Goal: Task Accomplishment & Management: Complete application form

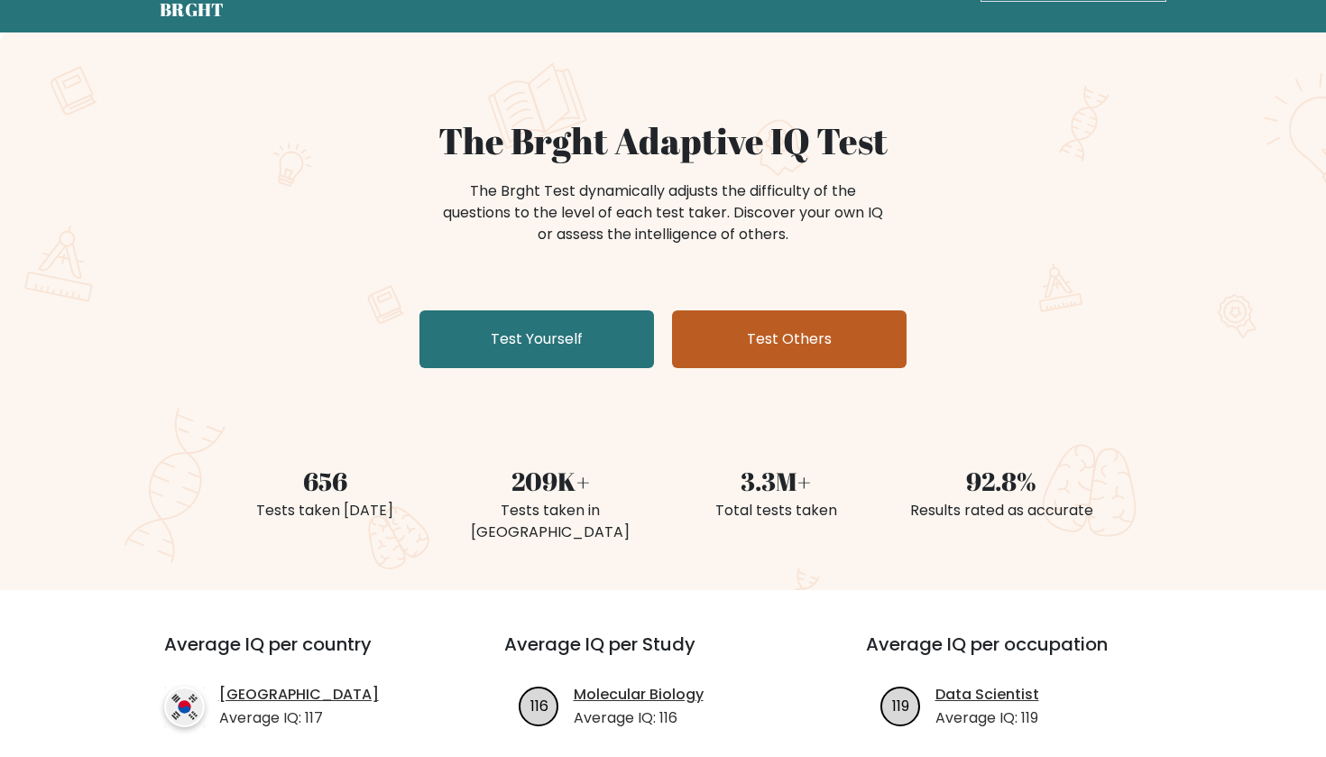
scroll to position [66, 0]
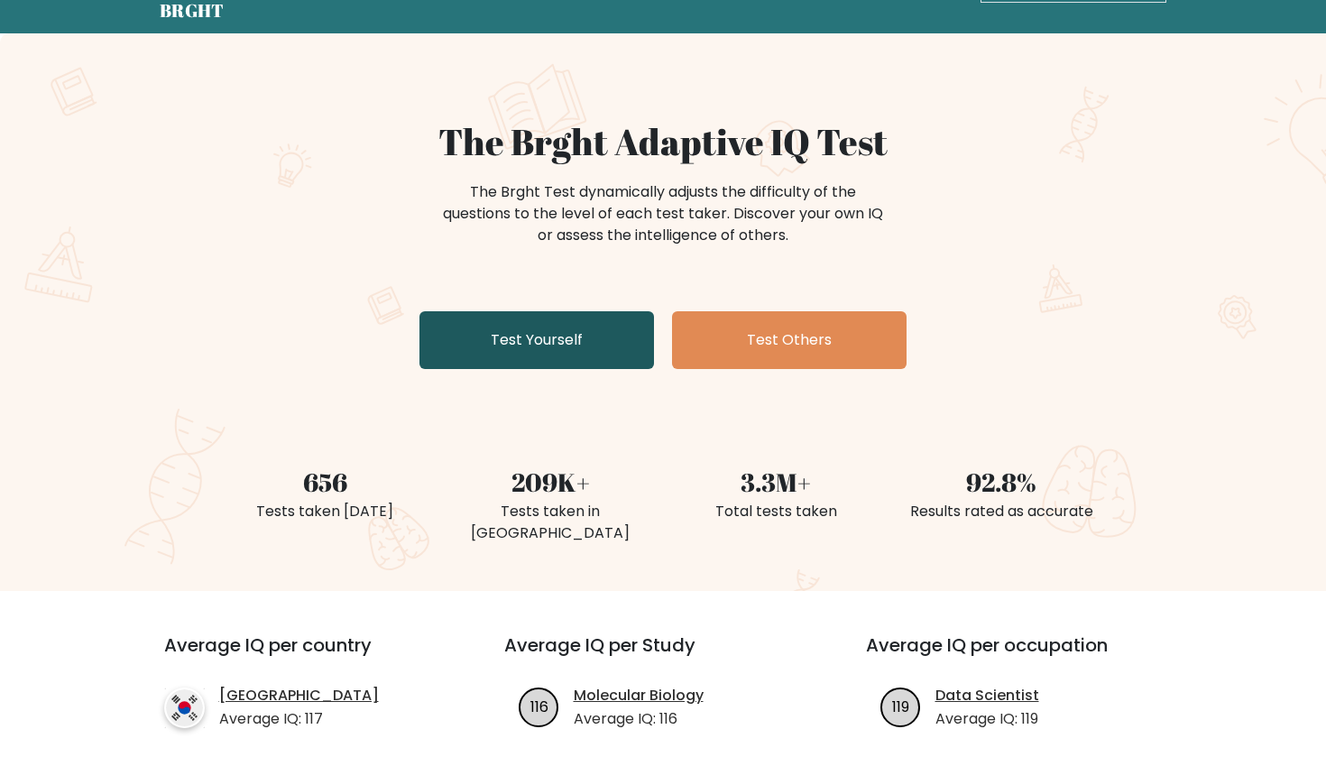
click at [585, 337] on link "Test Yourself" at bounding box center [536, 340] width 234 height 58
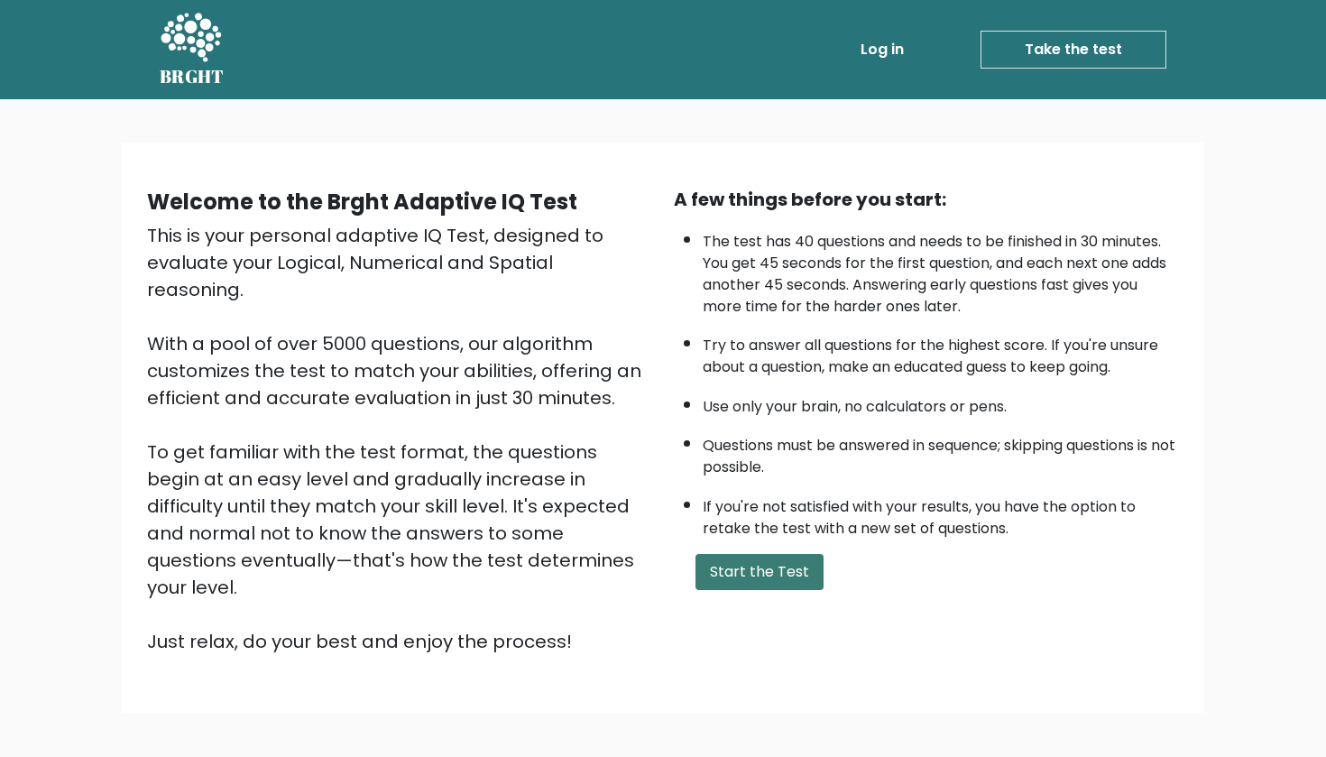
click at [769, 590] on button "Start the Test" at bounding box center [759, 572] width 128 height 36
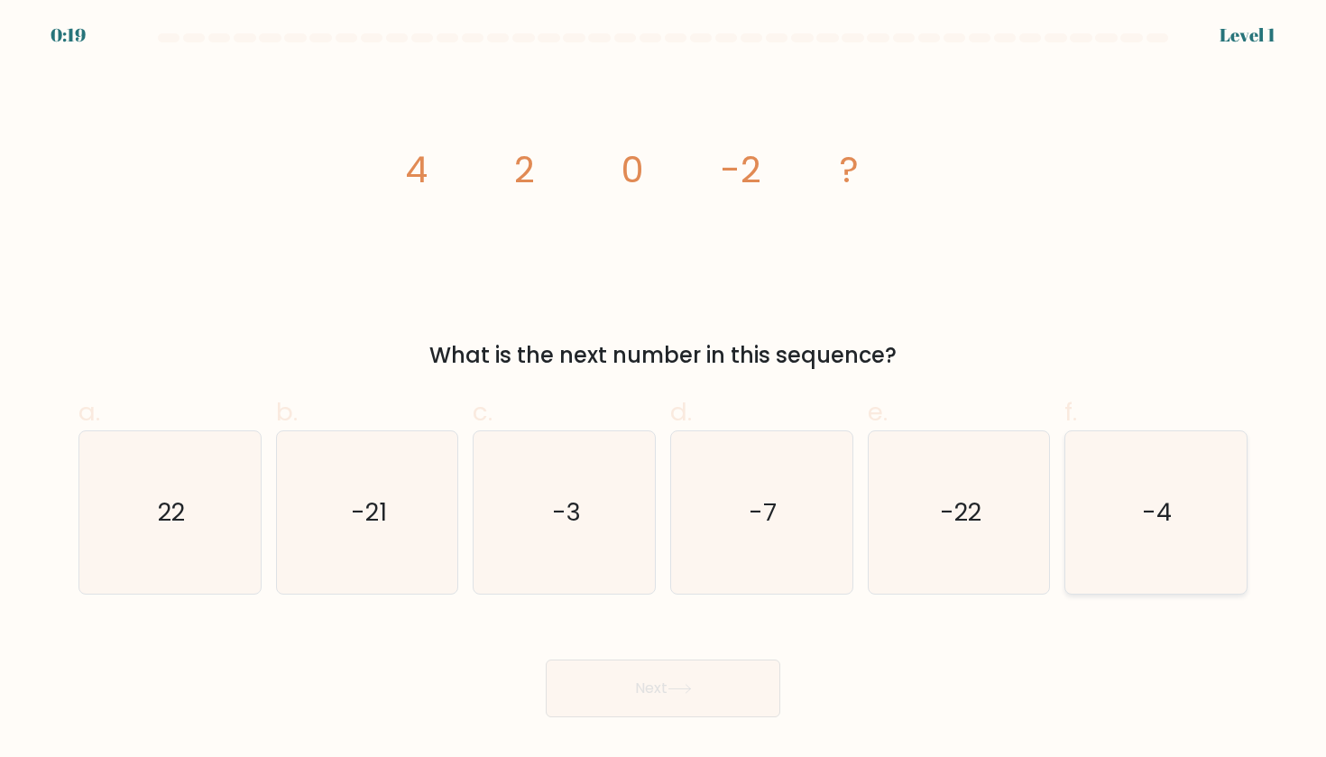
click at [1115, 522] on icon "-4" at bounding box center [1155, 512] width 162 height 162
click at [664, 390] on input "f. -4" at bounding box center [663, 385] width 1 height 12
radio input "true"
click at [632, 681] on button "Next" at bounding box center [663, 688] width 234 height 58
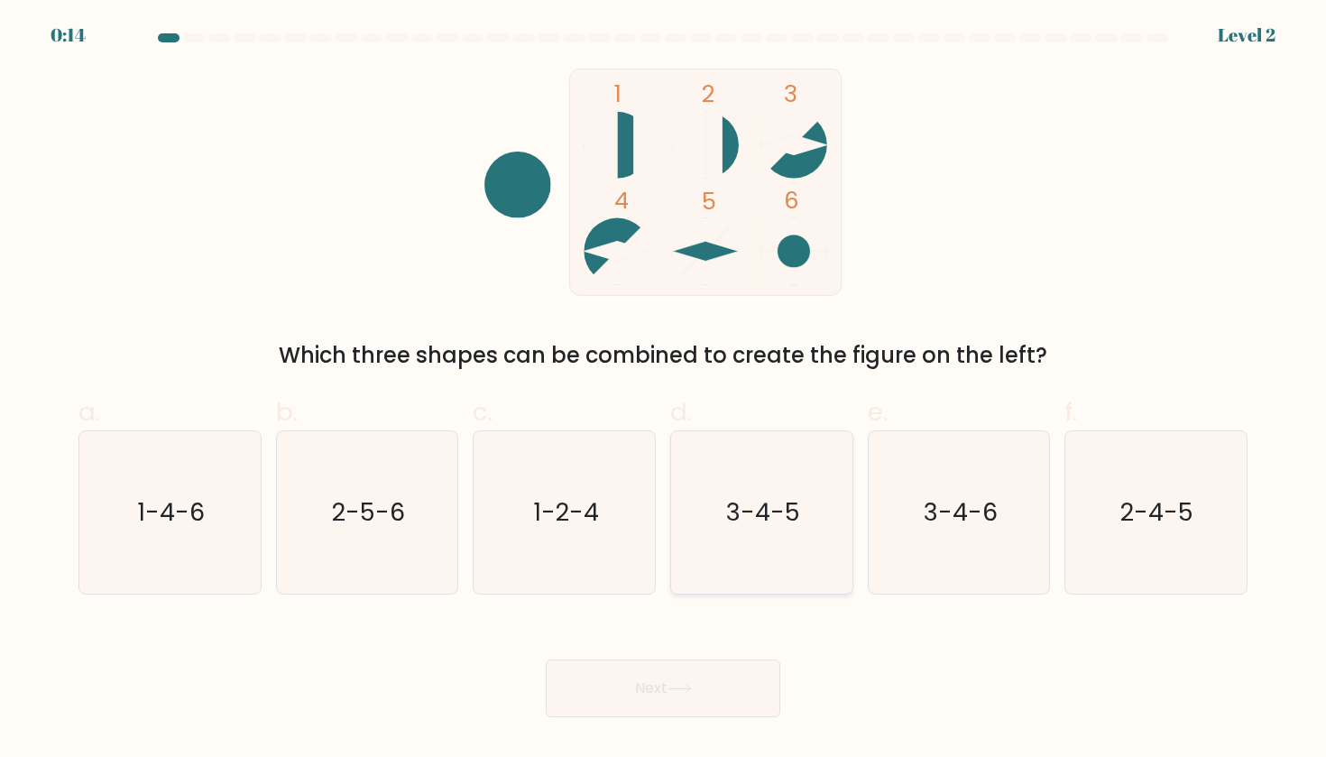
click at [773, 539] on icon "3-4-5" at bounding box center [761, 512] width 162 height 162
click at [664, 390] on input "d. 3-4-5" at bounding box center [663, 385] width 1 height 12
radio input "true"
click at [650, 693] on button "Next" at bounding box center [663, 688] width 234 height 58
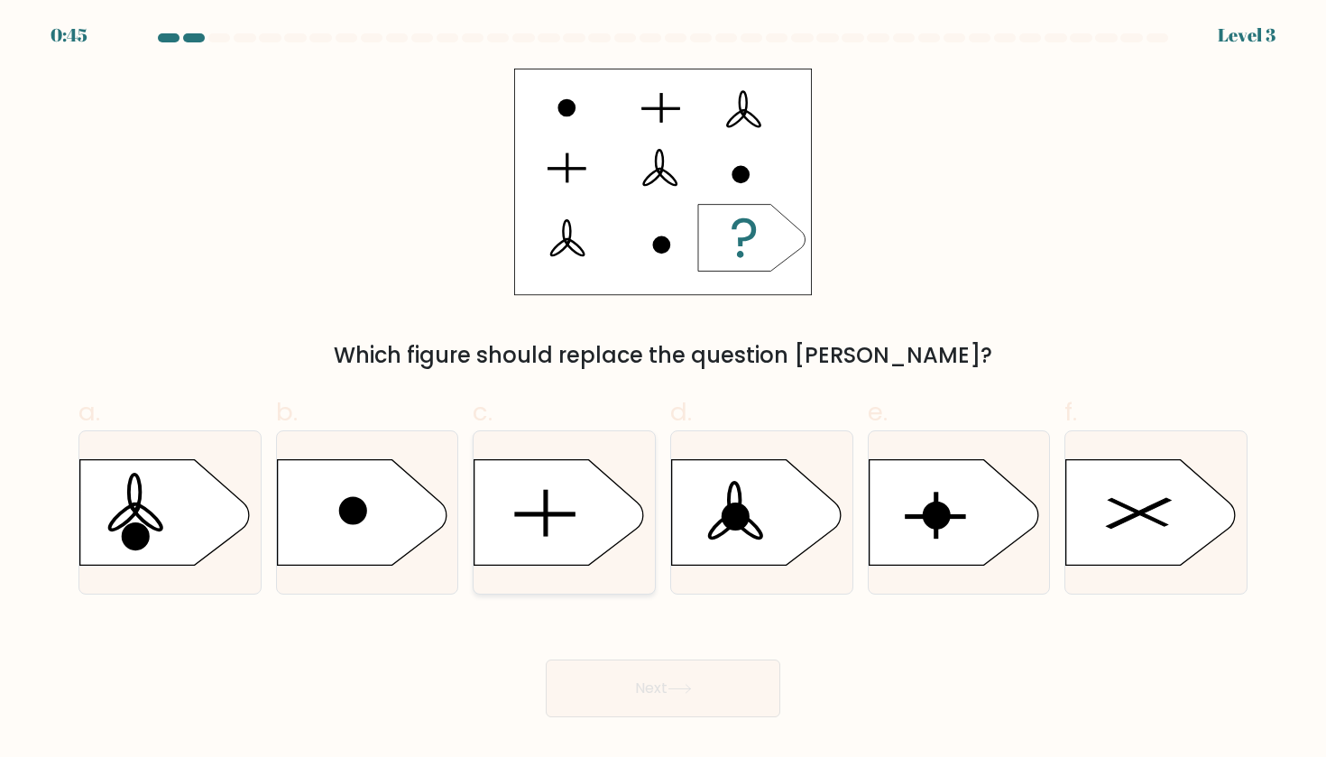
click at [568, 506] on icon at bounding box center [559, 512] width 170 height 106
click at [663, 390] on input "c." at bounding box center [663, 385] width 1 height 12
radio input "true"
click at [675, 682] on button "Next" at bounding box center [663, 688] width 234 height 58
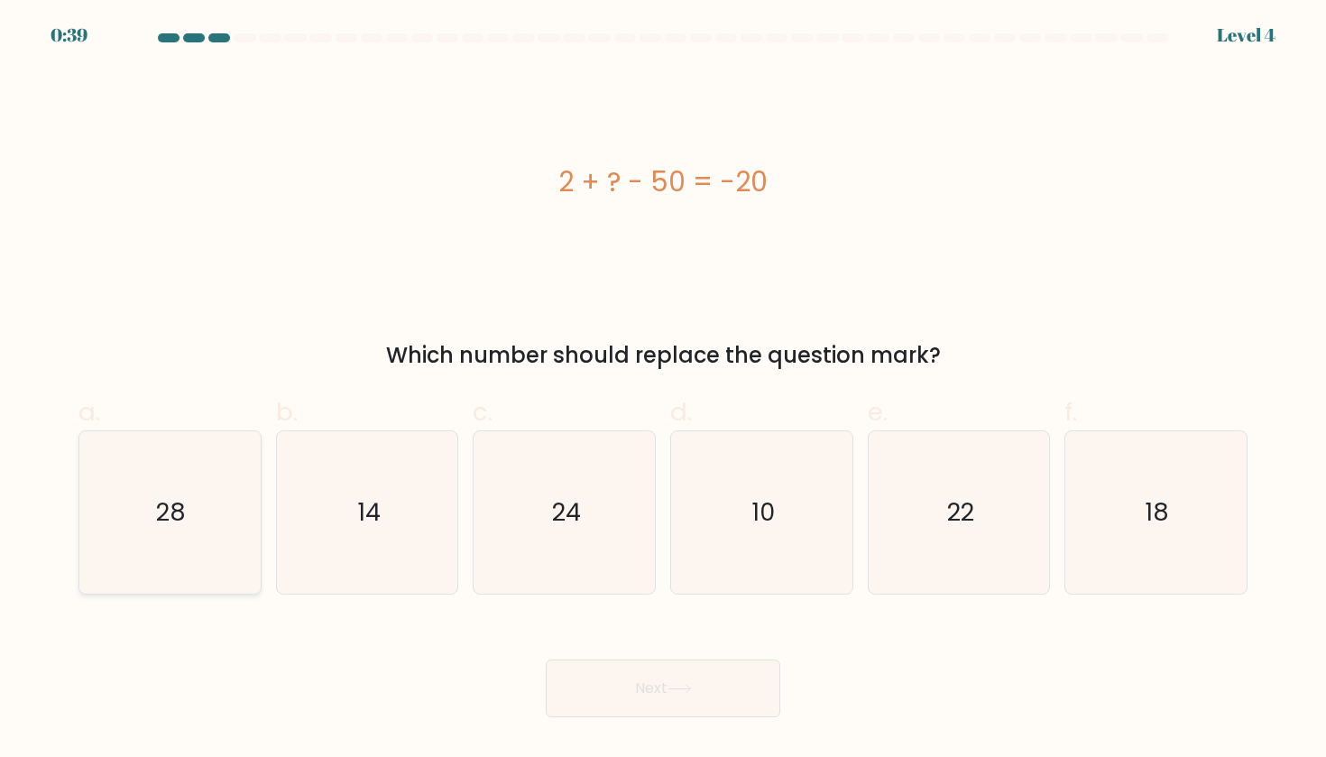
click at [198, 509] on icon "28" at bounding box center [169, 512] width 162 height 162
click at [663, 390] on input "a. 28" at bounding box center [663, 385] width 1 height 12
radio input "true"
click at [682, 679] on button "Next" at bounding box center [663, 688] width 234 height 58
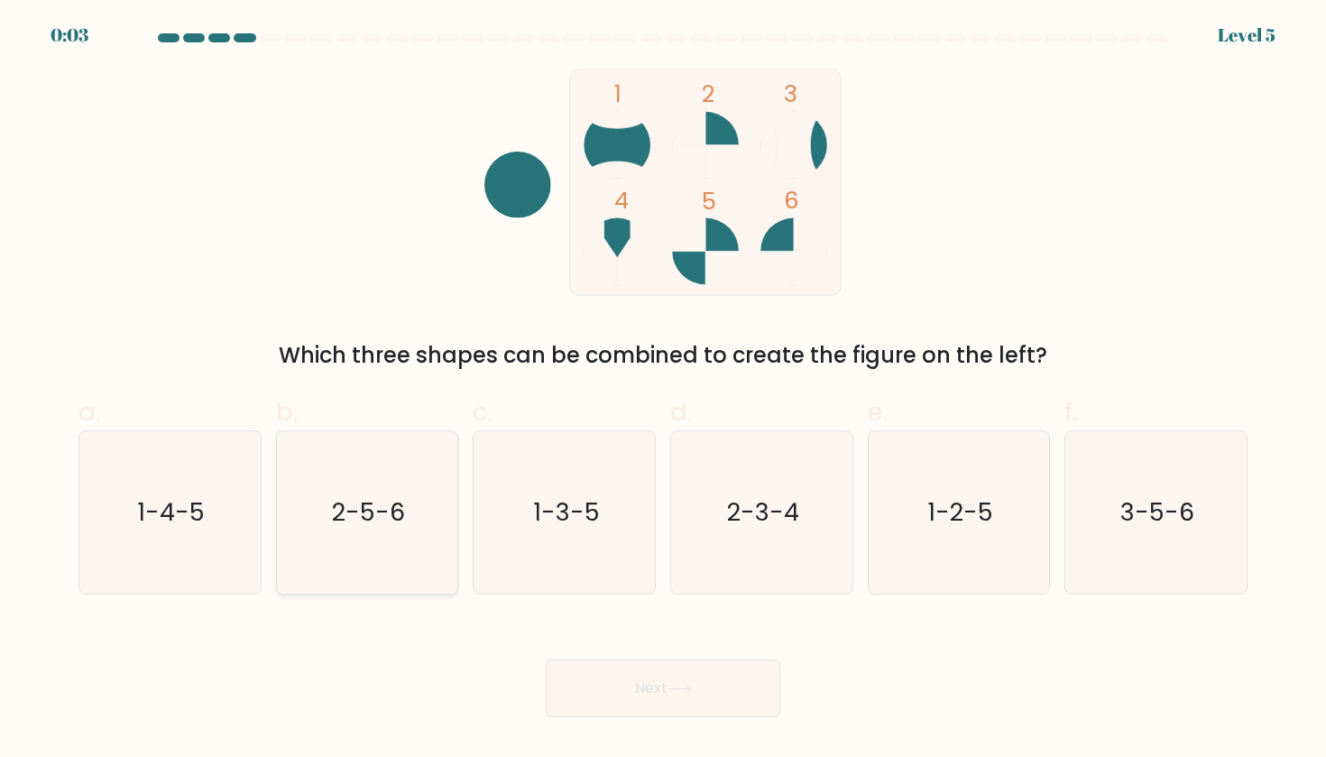
click at [384, 573] on icon "2-5-6" at bounding box center [367, 512] width 162 height 162
click at [663, 390] on input "b. 2-5-6" at bounding box center [663, 385] width 1 height 12
radio input "true"
click at [649, 681] on button "Next" at bounding box center [663, 688] width 234 height 58
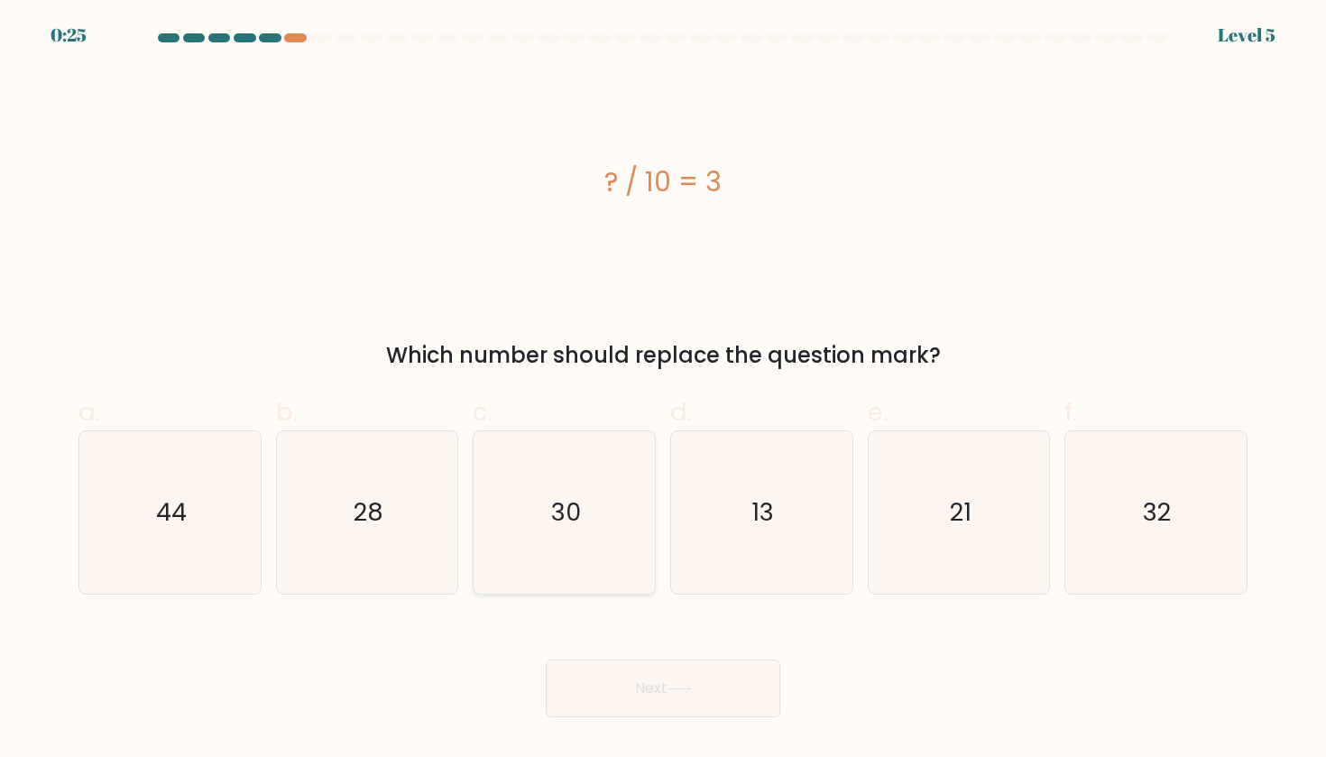
click at [558, 525] on text "30" at bounding box center [566, 511] width 30 height 33
click at [663, 390] on input "c. 30" at bounding box center [663, 385] width 1 height 12
radio input "true"
click at [698, 696] on button "Next" at bounding box center [663, 688] width 234 height 58
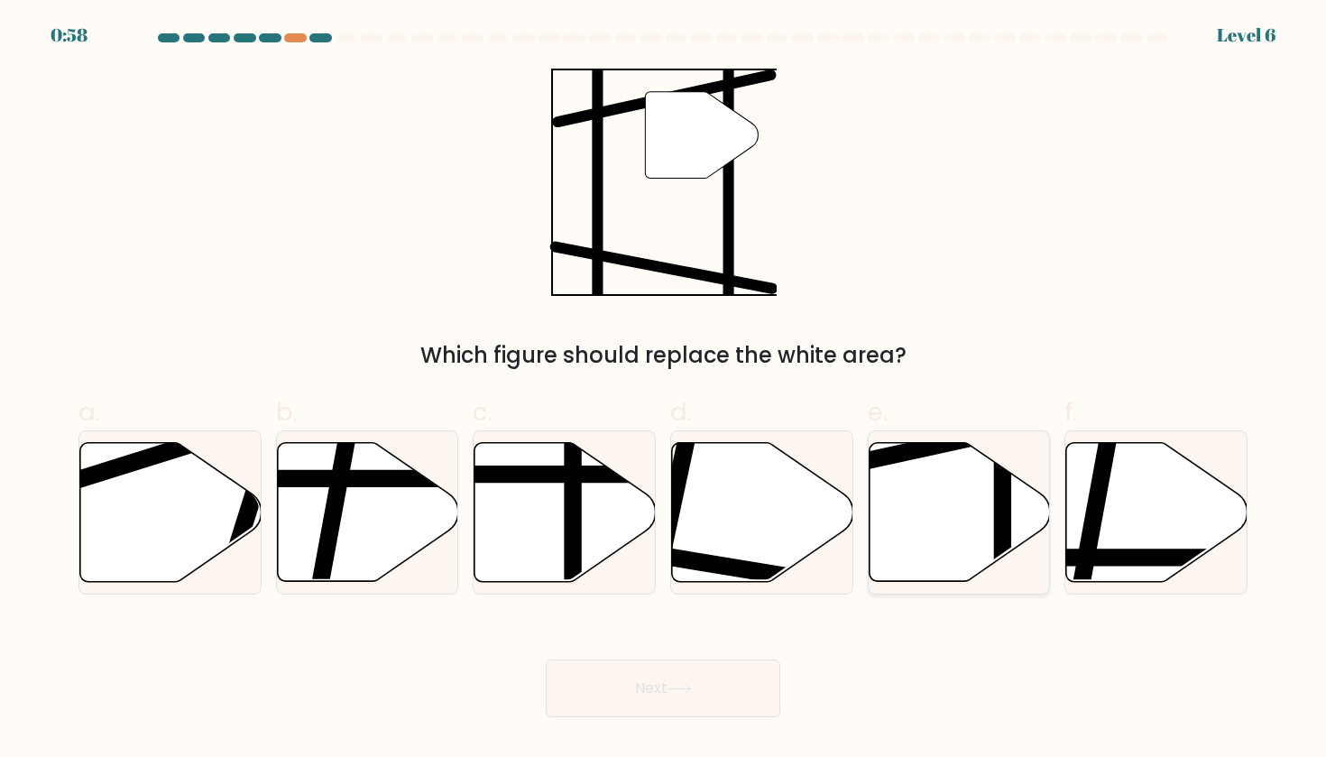
click at [928, 495] on icon at bounding box center [958, 511] width 181 height 139
click at [664, 390] on input "e." at bounding box center [663, 385] width 1 height 12
radio input "true"
click at [668, 702] on button "Next" at bounding box center [663, 688] width 234 height 58
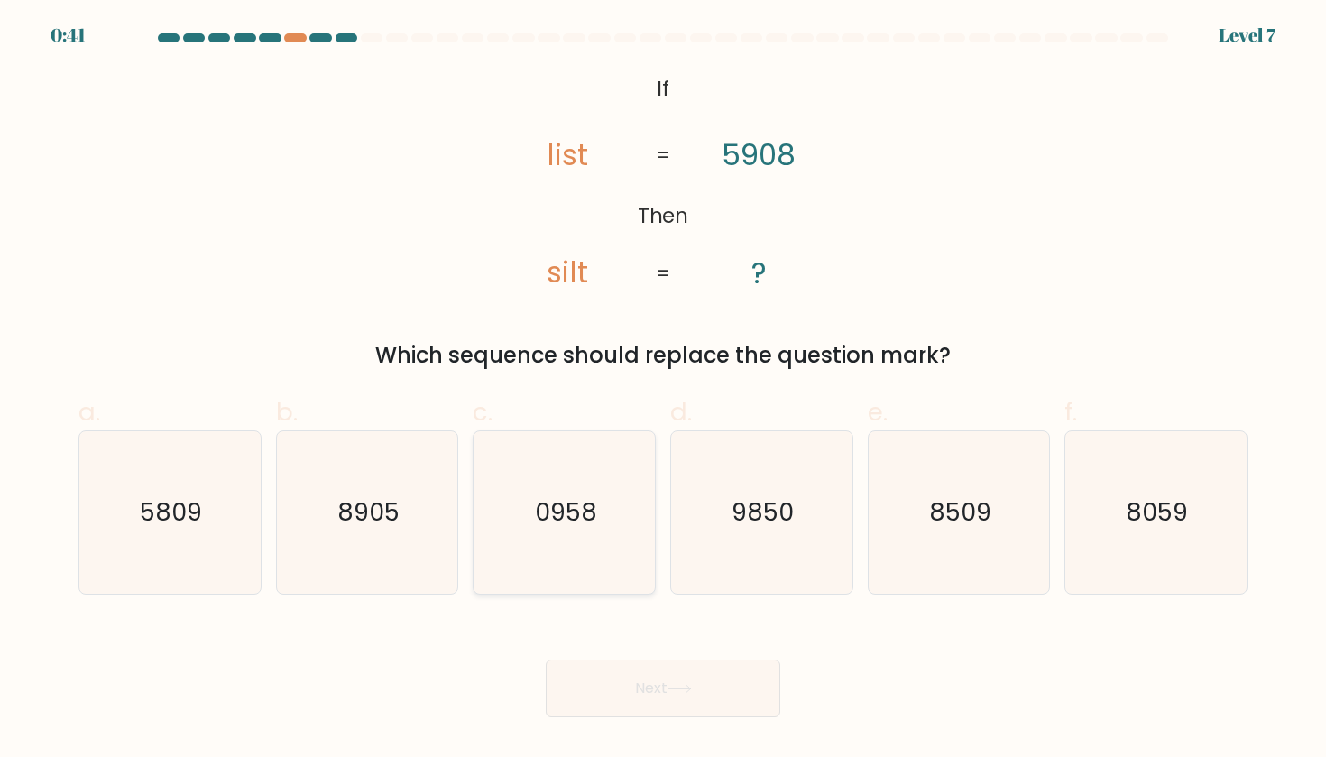
click at [560, 551] on icon "0958" at bounding box center [564, 512] width 162 height 162
click at [663, 390] on input "c. 0958" at bounding box center [663, 385] width 1 height 12
radio input "true"
click at [666, 667] on button "Next" at bounding box center [663, 688] width 234 height 58
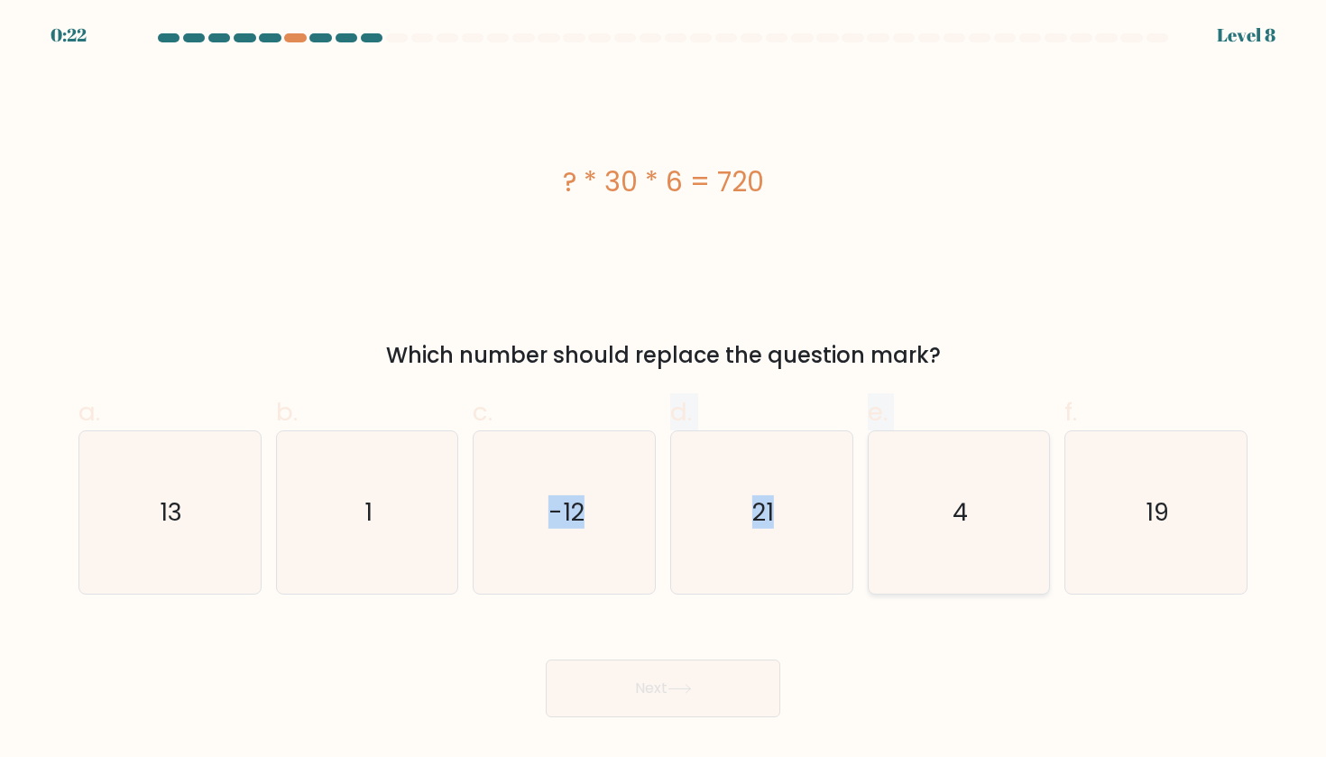
drag, startPoint x: 621, startPoint y: 455, endPoint x: 977, endPoint y: 484, distance: 357.3
click at [977, 484] on div "a. 13 b. 1 c." at bounding box center [662, 487] width 1183 height 216
click at [977, 484] on icon "4" at bounding box center [958, 512] width 162 height 162
click at [664, 390] on input "e. 4" at bounding box center [663, 385] width 1 height 12
radio input "true"
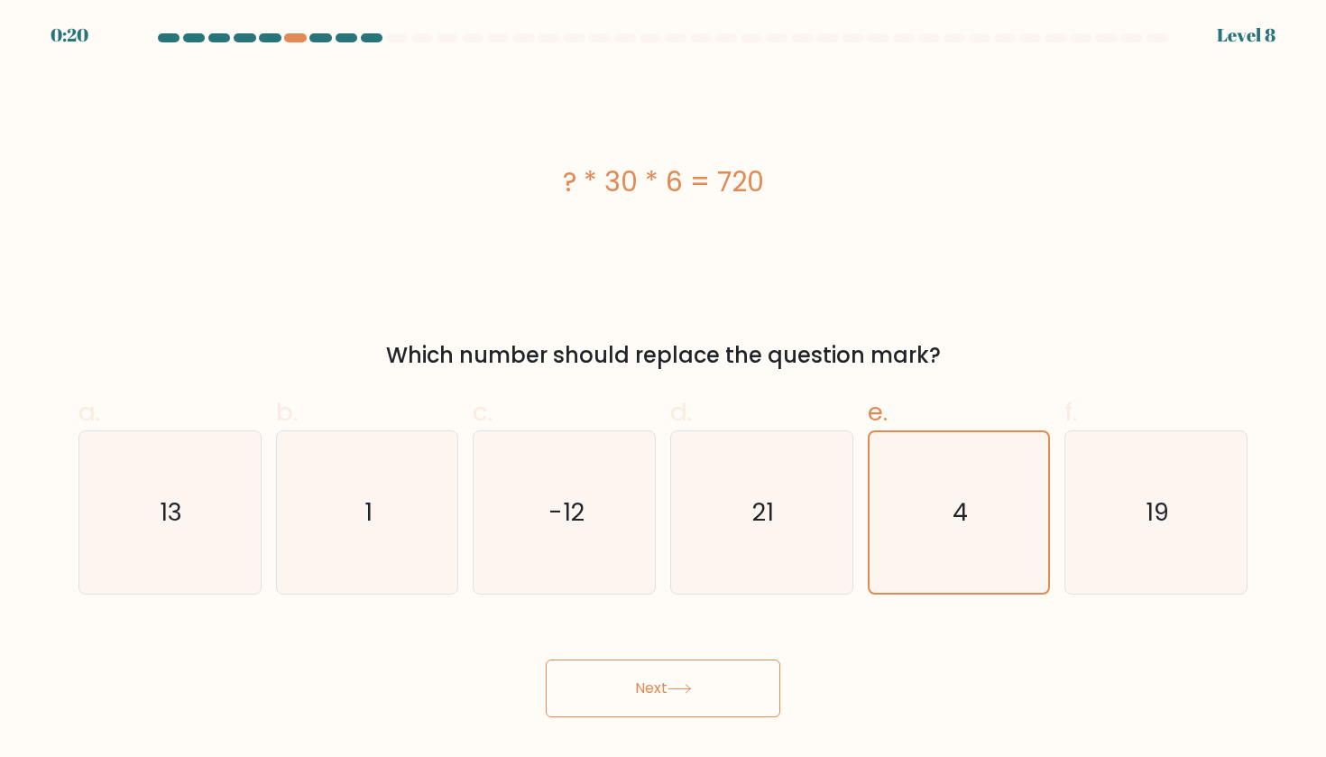
click at [644, 680] on button "Next" at bounding box center [663, 688] width 234 height 58
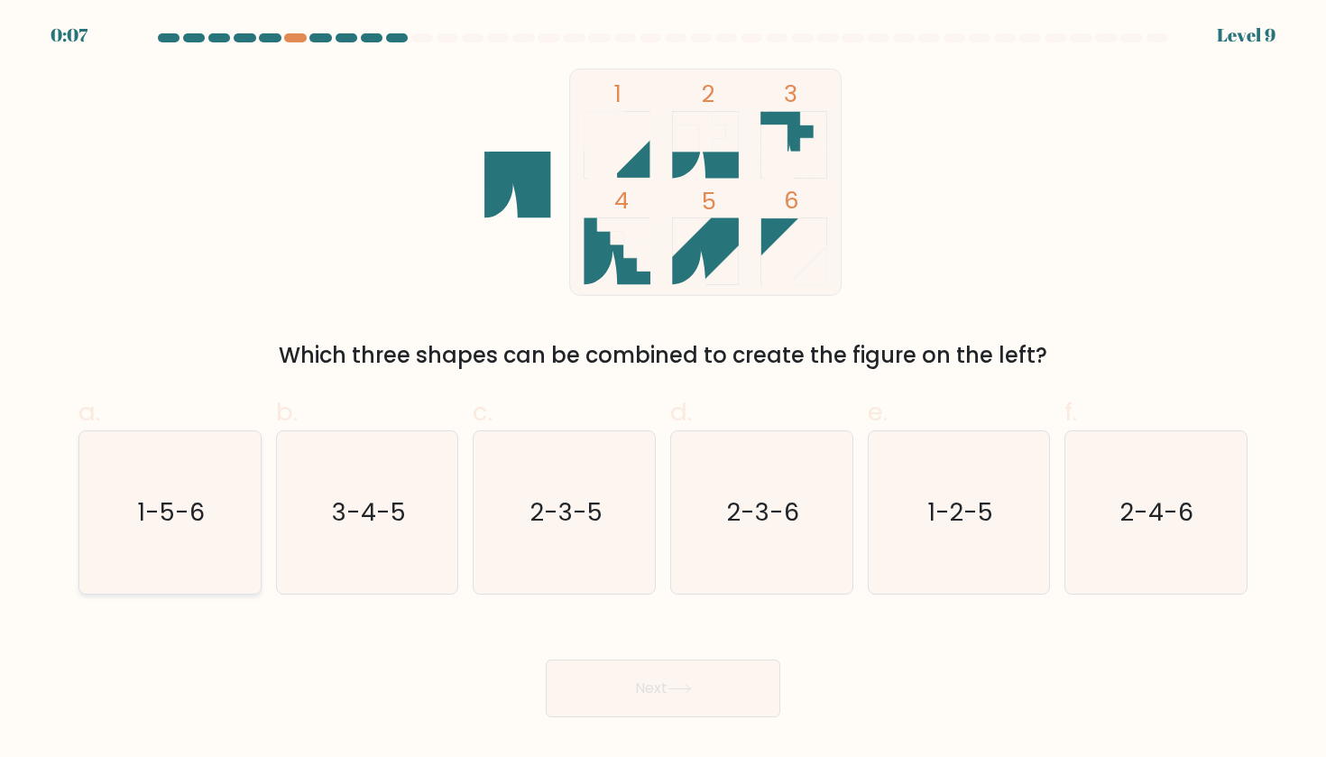
click at [186, 529] on icon "1-5-6" at bounding box center [169, 512] width 162 height 162
click at [663, 390] on input "a. 1-5-6" at bounding box center [663, 385] width 1 height 12
radio input "true"
click at [950, 550] on icon "1-2-5" at bounding box center [958, 512] width 162 height 162
click at [664, 390] on input "e. 1-2-5" at bounding box center [663, 385] width 1 height 12
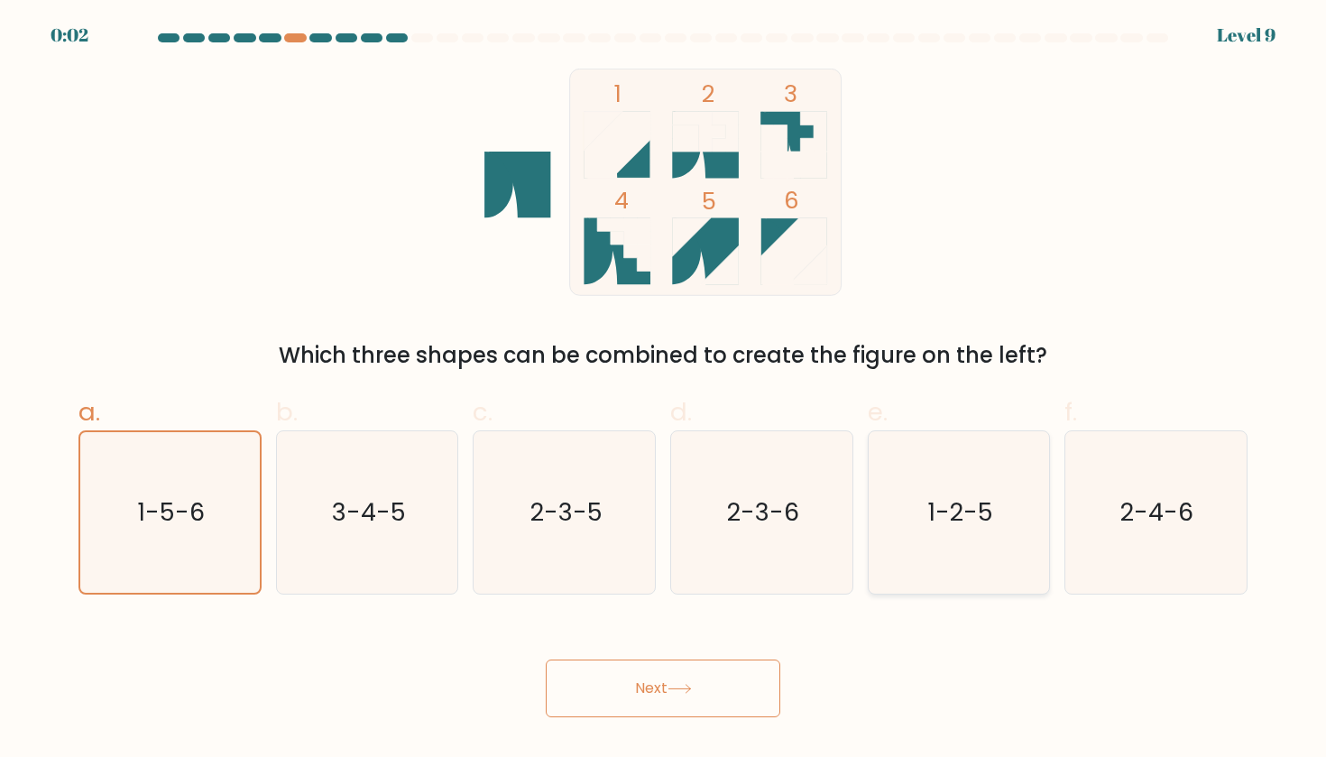
radio input "true"
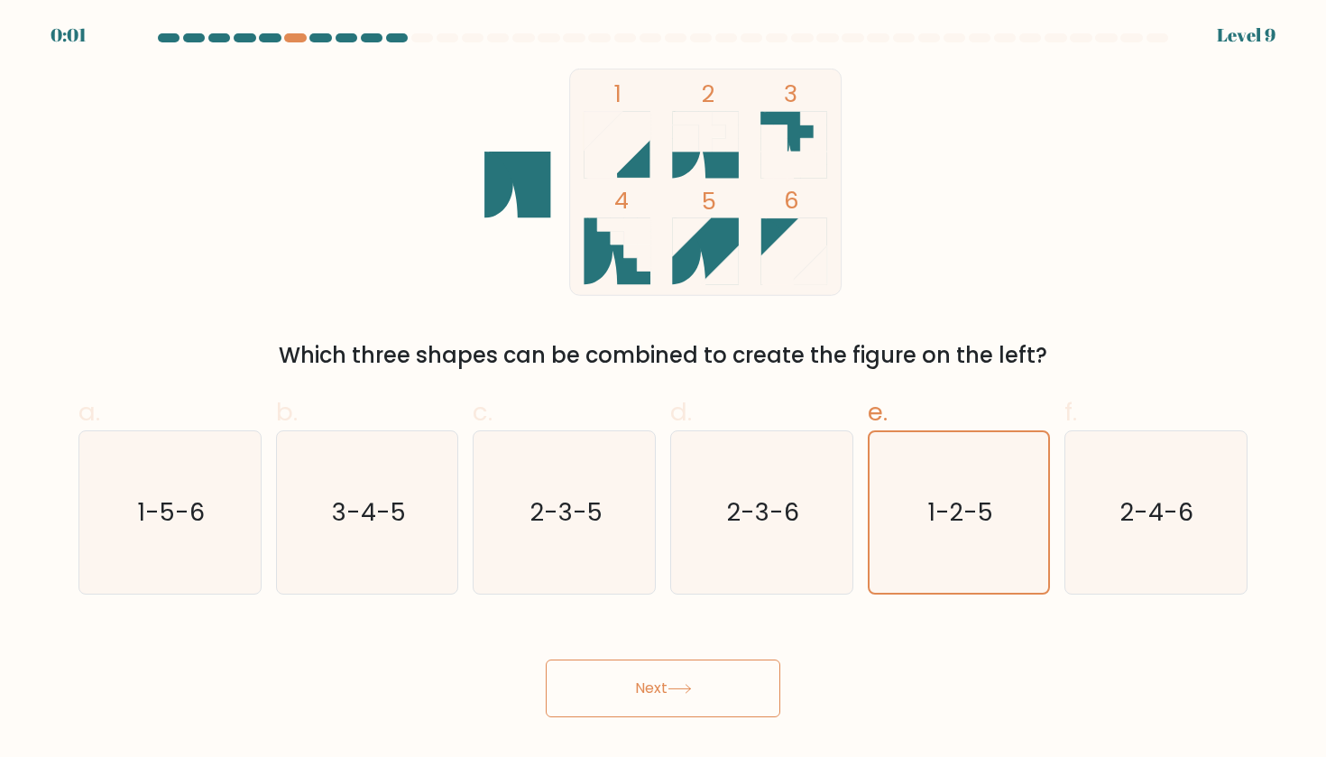
click at [702, 665] on button "Next" at bounding box center [663, 688] width 234 height 58
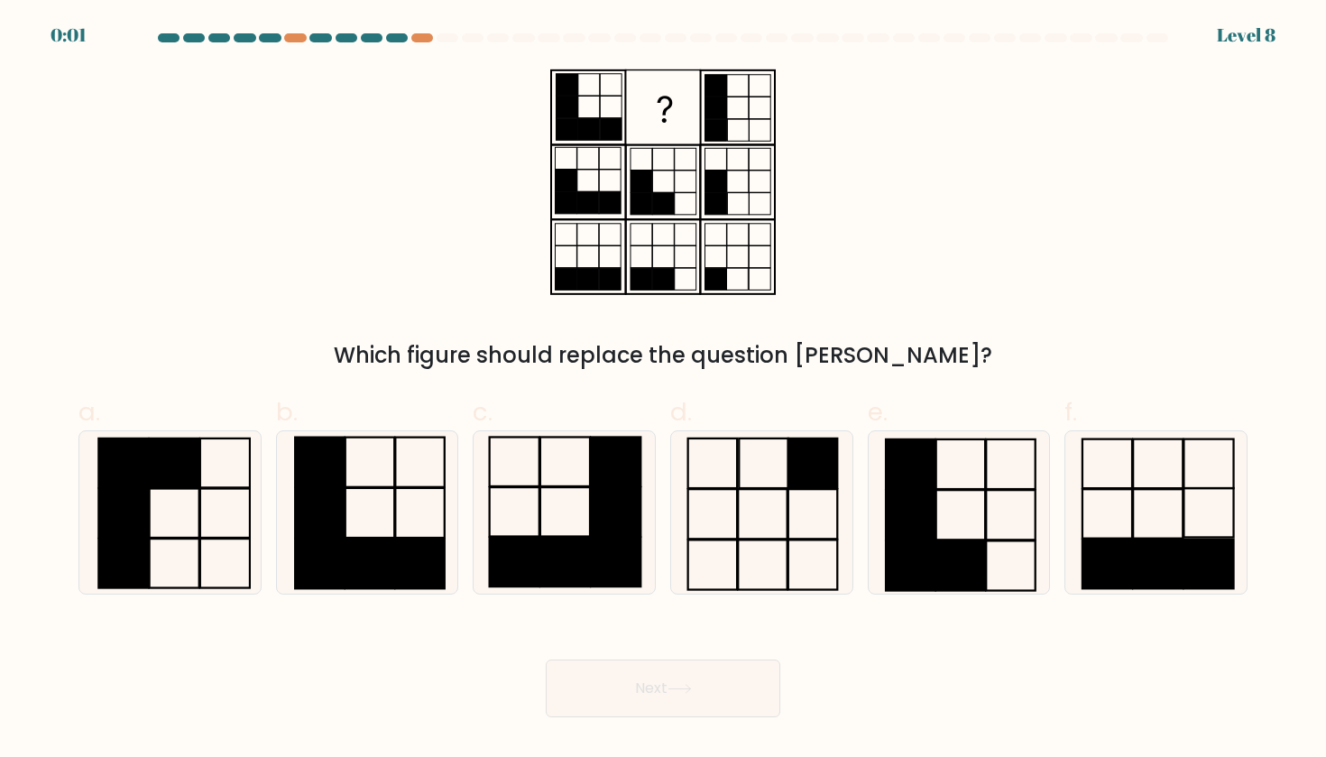
click at [674, 698] on button "Next" at bounding box center [663, 688] width 234 height 58
click at [661, 675] on button "Next" at bounding box center [663, 688] width 234 height 58
click at [1023, 312] on div "Which figure should replace the question mark?" at bounding box center [663, 220] width 1190 height 303
click at [918, 555] on rect at bounding box center [910, 566] width 50 height 50
click at [664, 390] on input "e." at bounding box center [663, 385] width 1 height 12
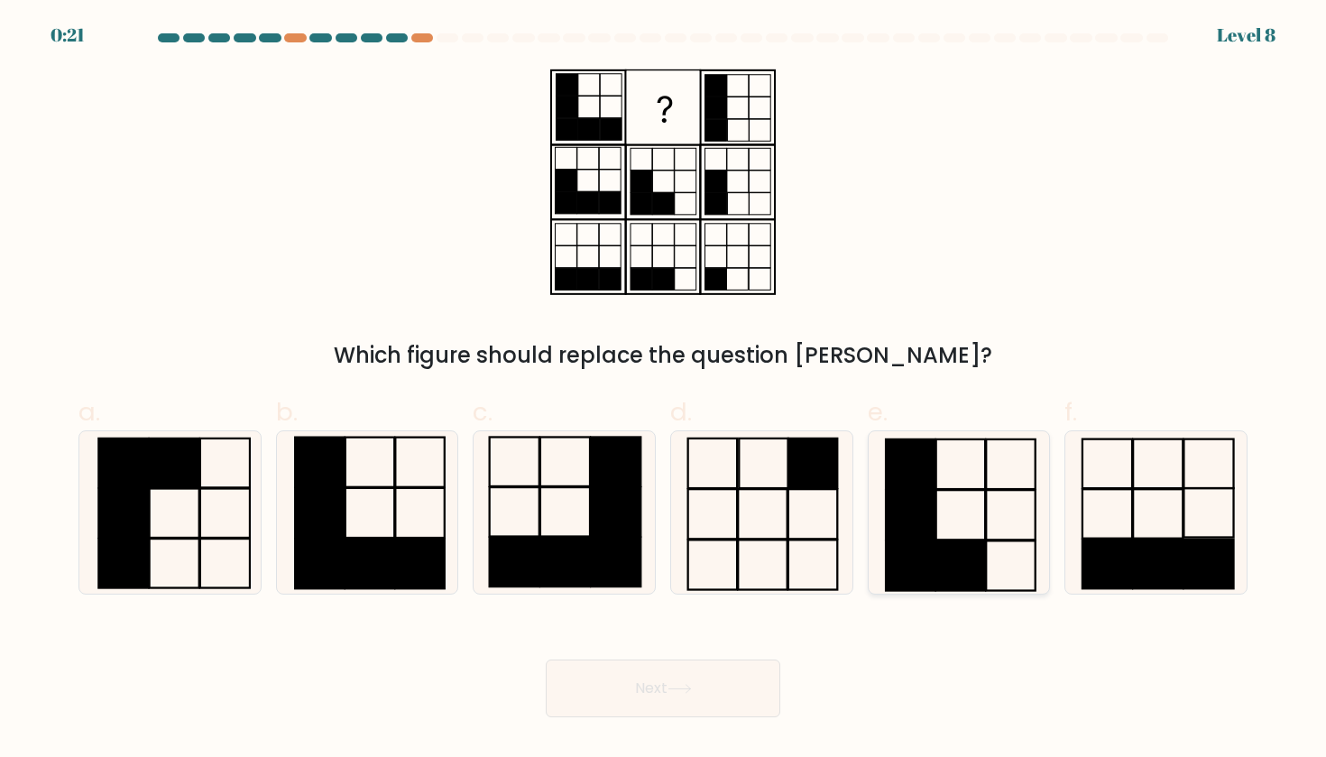
radio input "true"
click at [710, 675] on button "Next" at bounding box center [663, 688] width 234 height 58
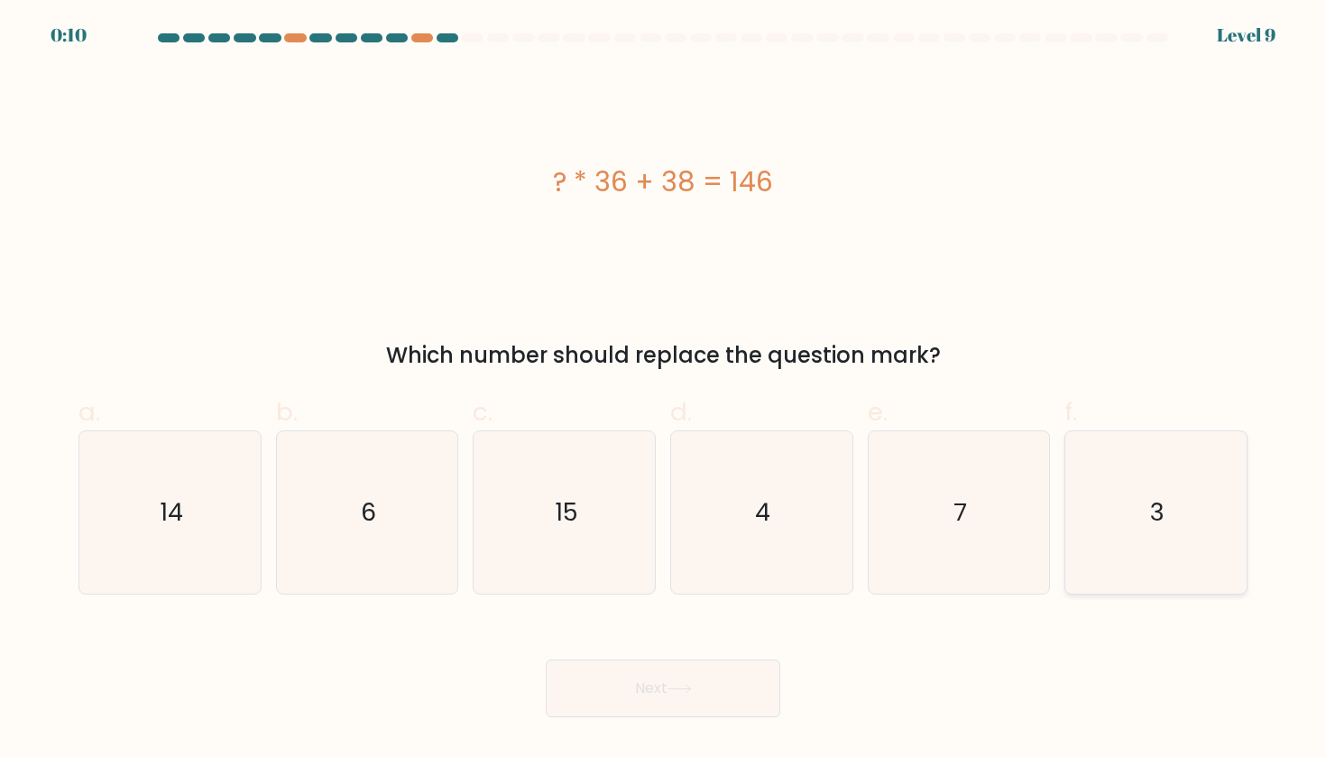
click at [1150, 547] on icon "3" at bounding box center [1155, 512] width 162 height 162
click at [664, 390] on input "f. 3" at bounding box center [663, 385] width 1 height 12
radio input "true"
click at [690, 679] on button "Next" at bounding box center [663, 688] width 234 height 58
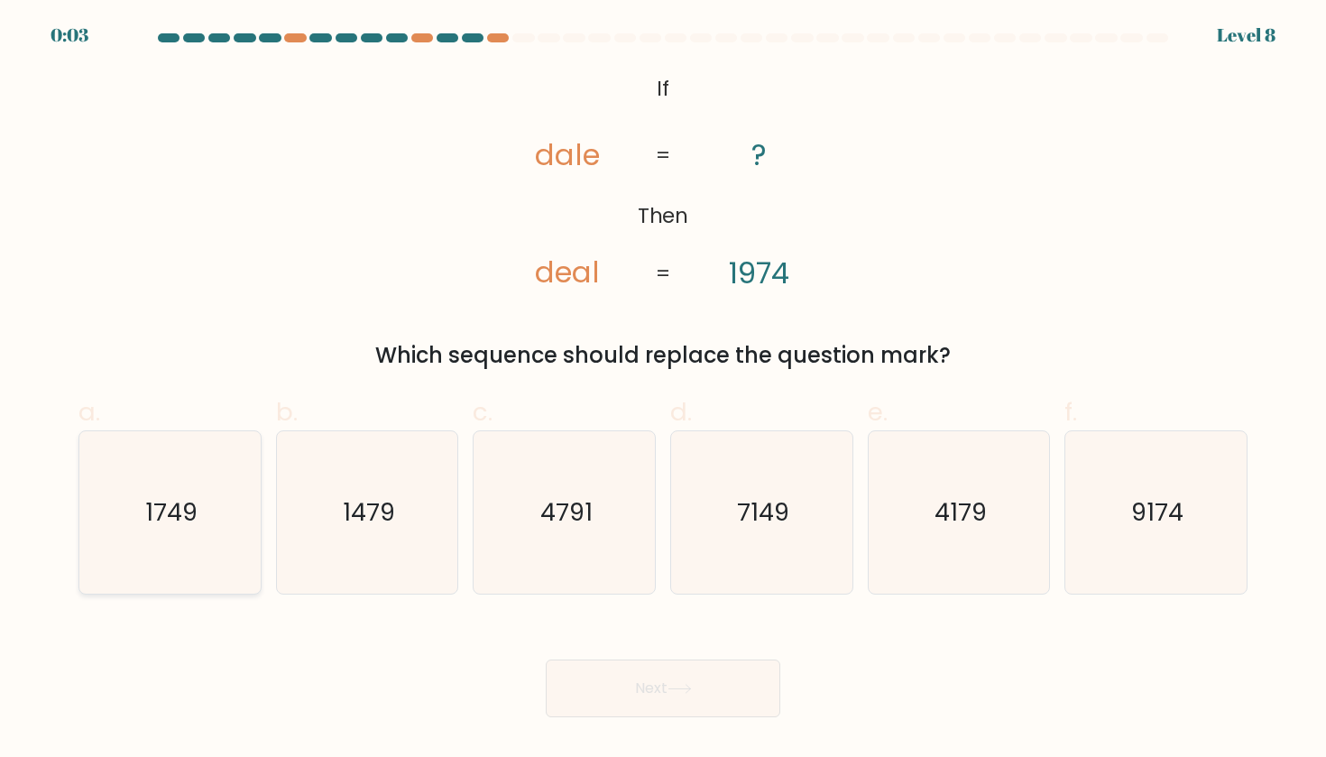
click at [176, 541] on icon "1749" at bounding box center [169, 512] width 162 height 162
click at [663, 390] on input "a. 1749" at bounding box center [663, 385] width 1 height 12
radio input "true"
click at [725, 663] on button "Next" at bounding box center [663, 688] width 234 height 58
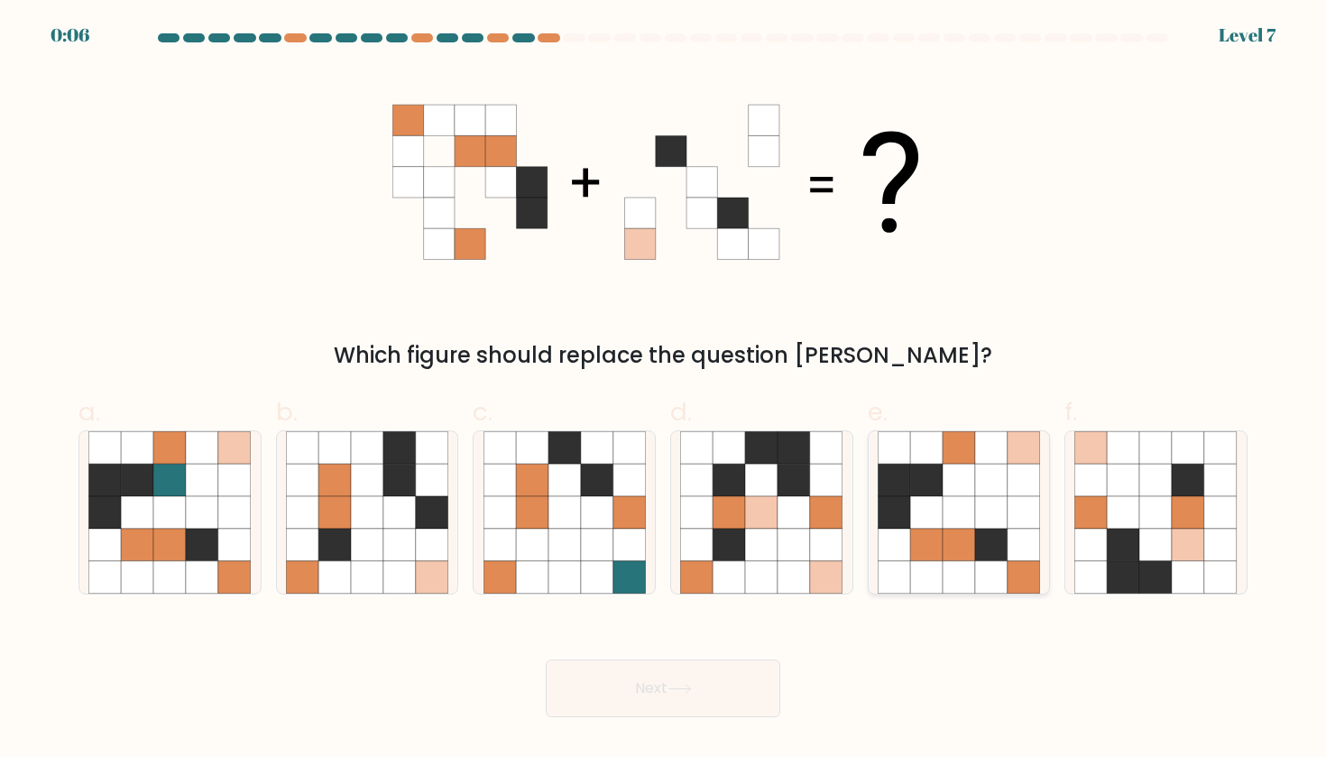
click at [930, 532] on icon at bounding box center [926, 544] width 32 height 32
click at [664, 390] on input "e." at bounding box center [663, 385] width 1 height 12
radio input "true"
click at [644, 677] on button "Next" at bounding box center [663, 688] width 234 height 58
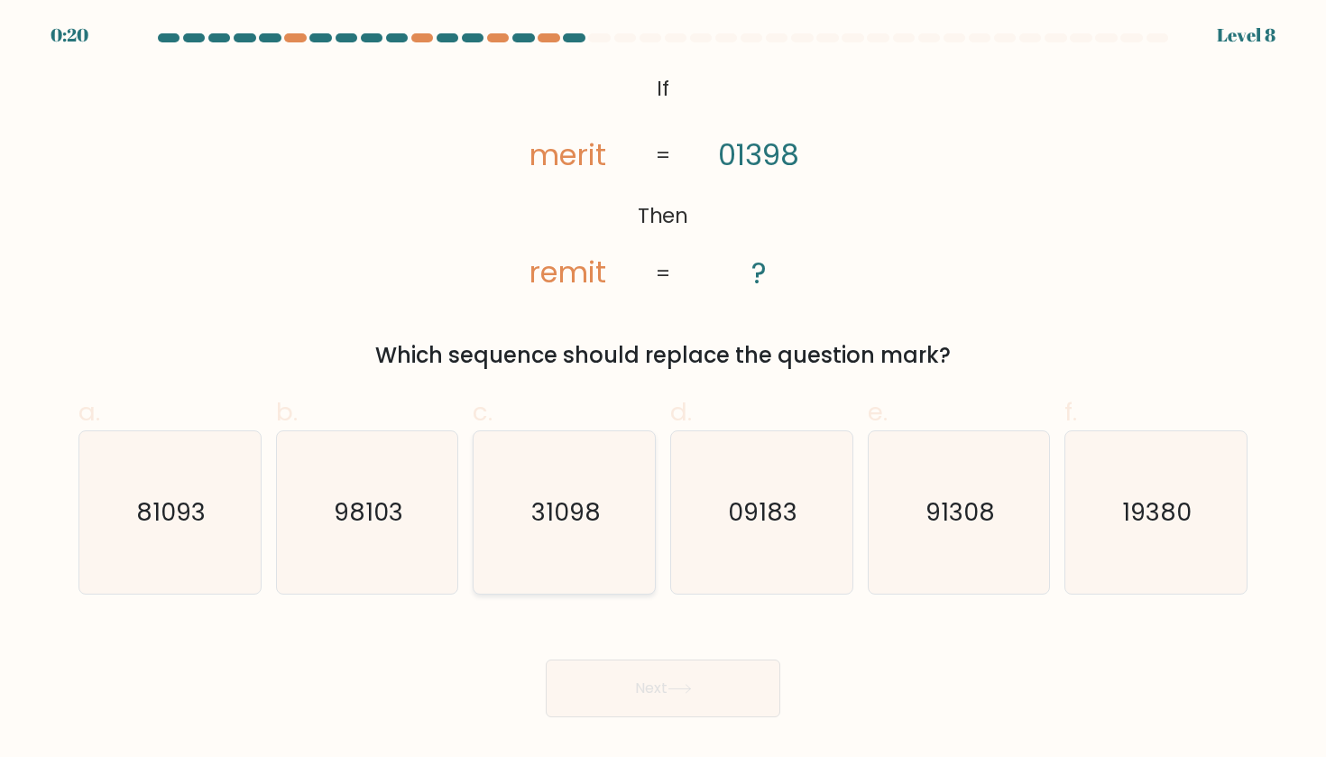
click at [621, 558] on icon "31098" at bounding box center [564, 512] width 162 height 162
click at [663, 390] on input "c. 31098" at bounding box center [663, 385] width 1 height 12
radio input "true"
click at [620, 688] on button "Next" at bounding box center [663, 688] width 234 height 58
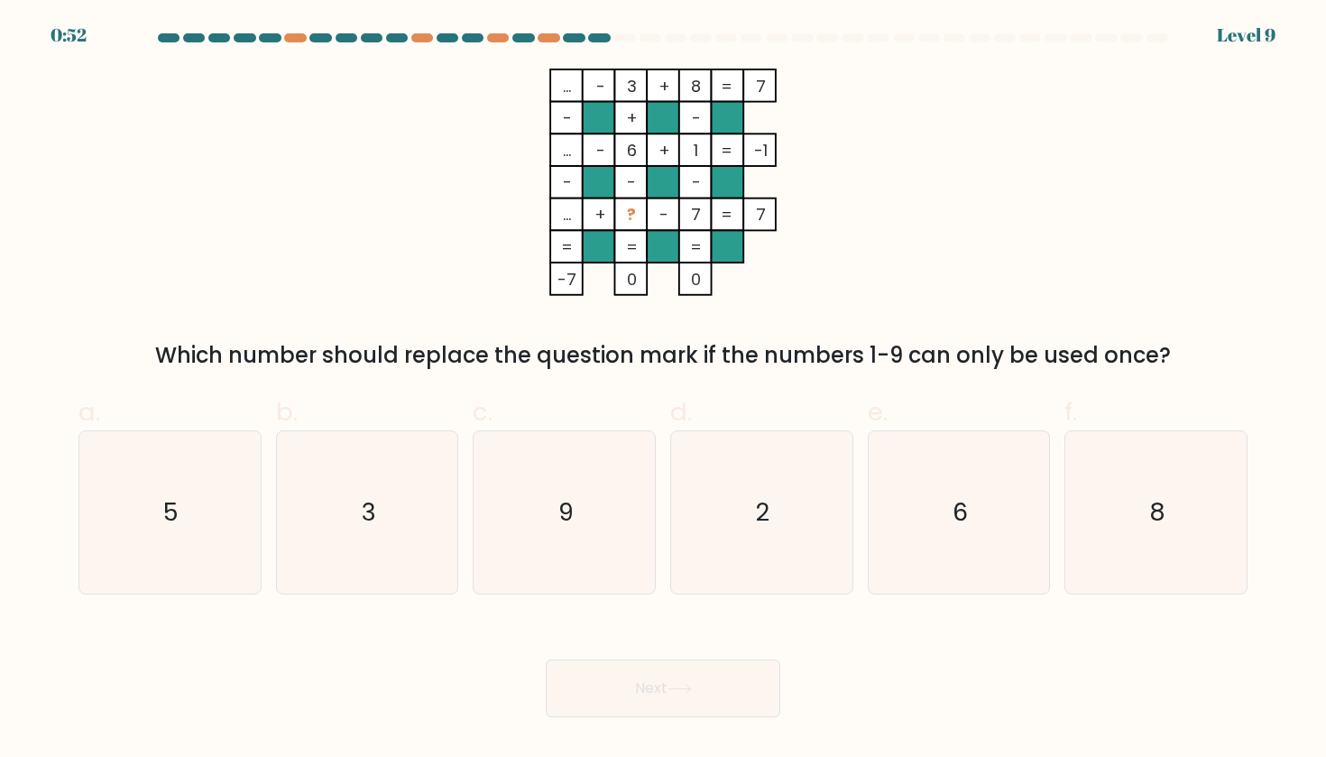
click at [627, 221] on tspan "?" at bounding box center [631, 214] width 9 height 23
click at [566, 524] on text "9" at bounding box center [565, 511] width 15 height 33
click at [663, 390] on input "c. 9" at bounding box center [663, 385] width 1 height 12
radio input "true"
click at [616, 688] on button "Next" at bounding box center [663, 688] width 234 height 58
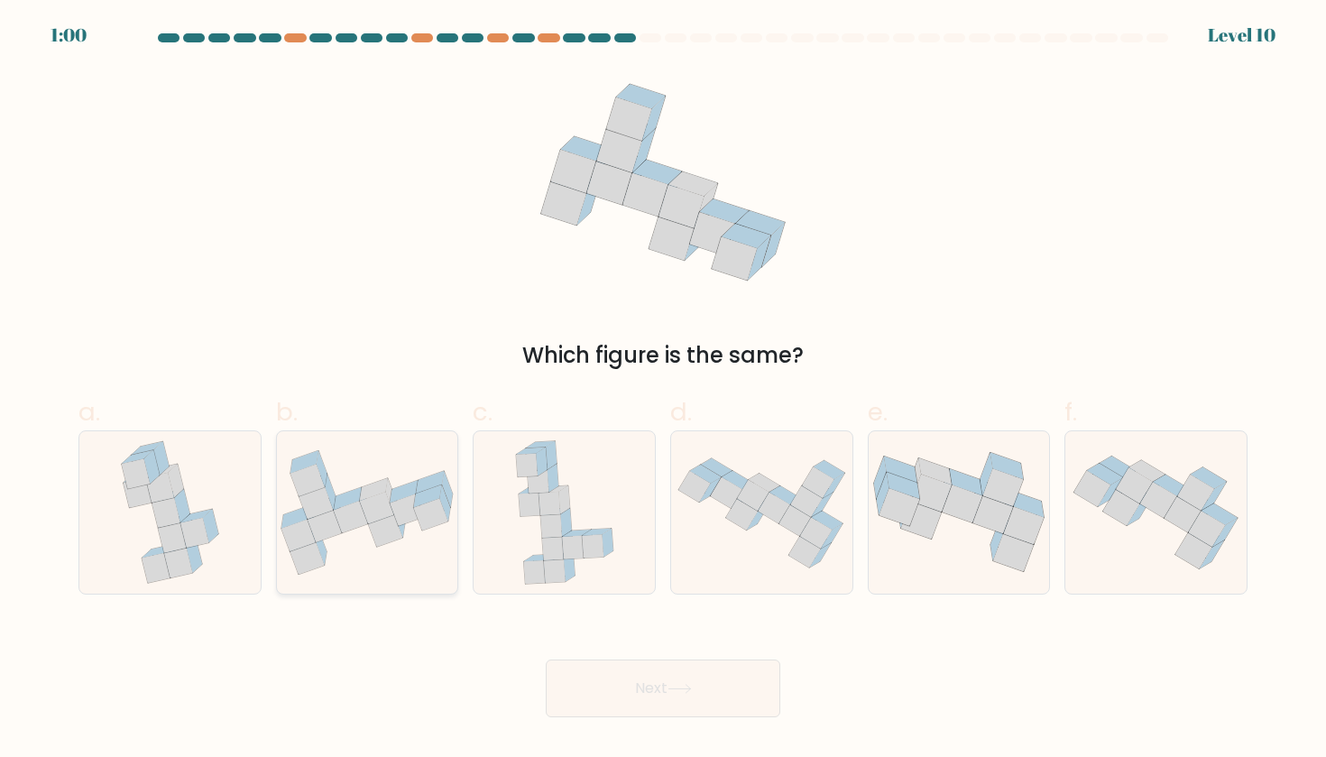
click at [399, 526] on icon at bounding box center [408, 503] width 37 height 46
click at [663, 390] on input "b." at bounding box center [663, 385] width 1 height 12
radio input "true"
click at [634, 690] on button "Next" at bounding box center [663, 688] width 234 height 58
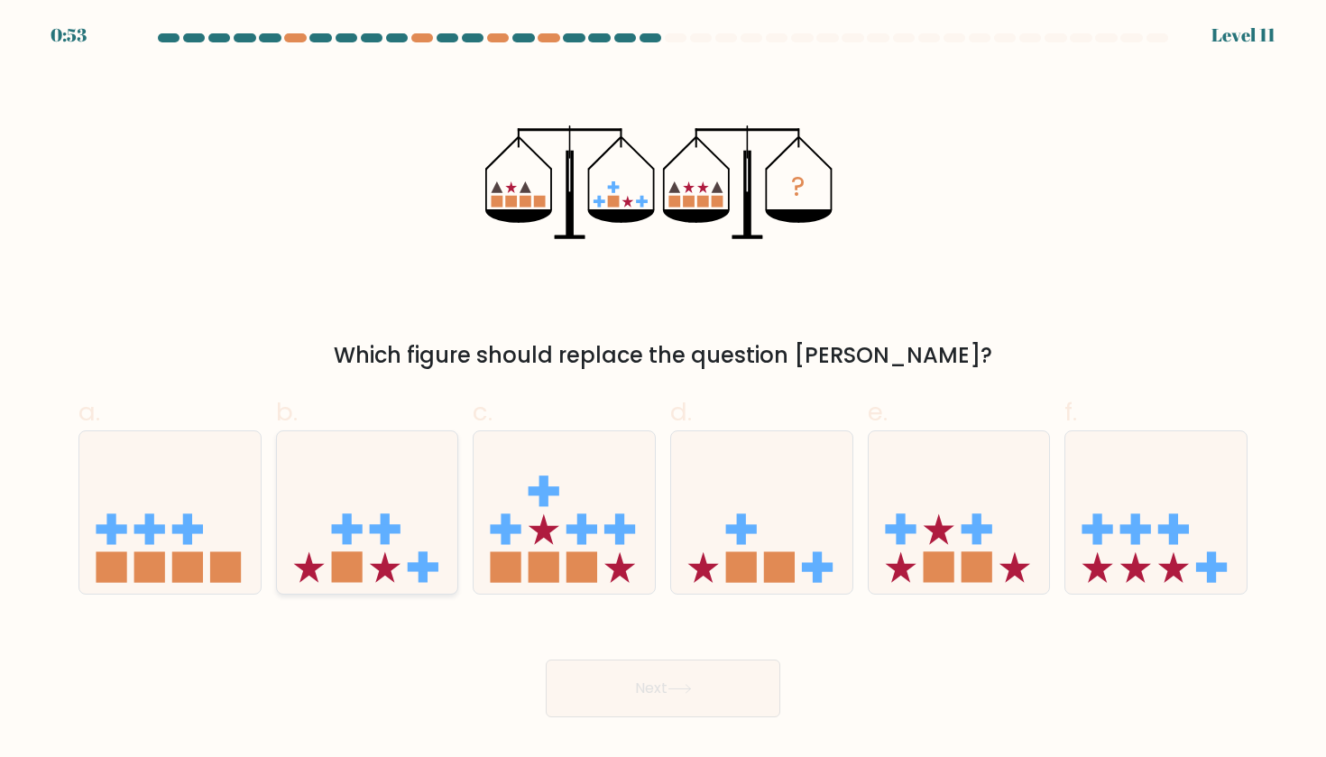
click at [387, 565] on icon at bounding box center [385, 567] width 31 height 31
click at [663, 390] on input "b." at bounding box center [663, 385] width 1 height 12
radio input "true"
click at [672, 700] on button "Next" at bounding box center [663, 688] width 234 height 58
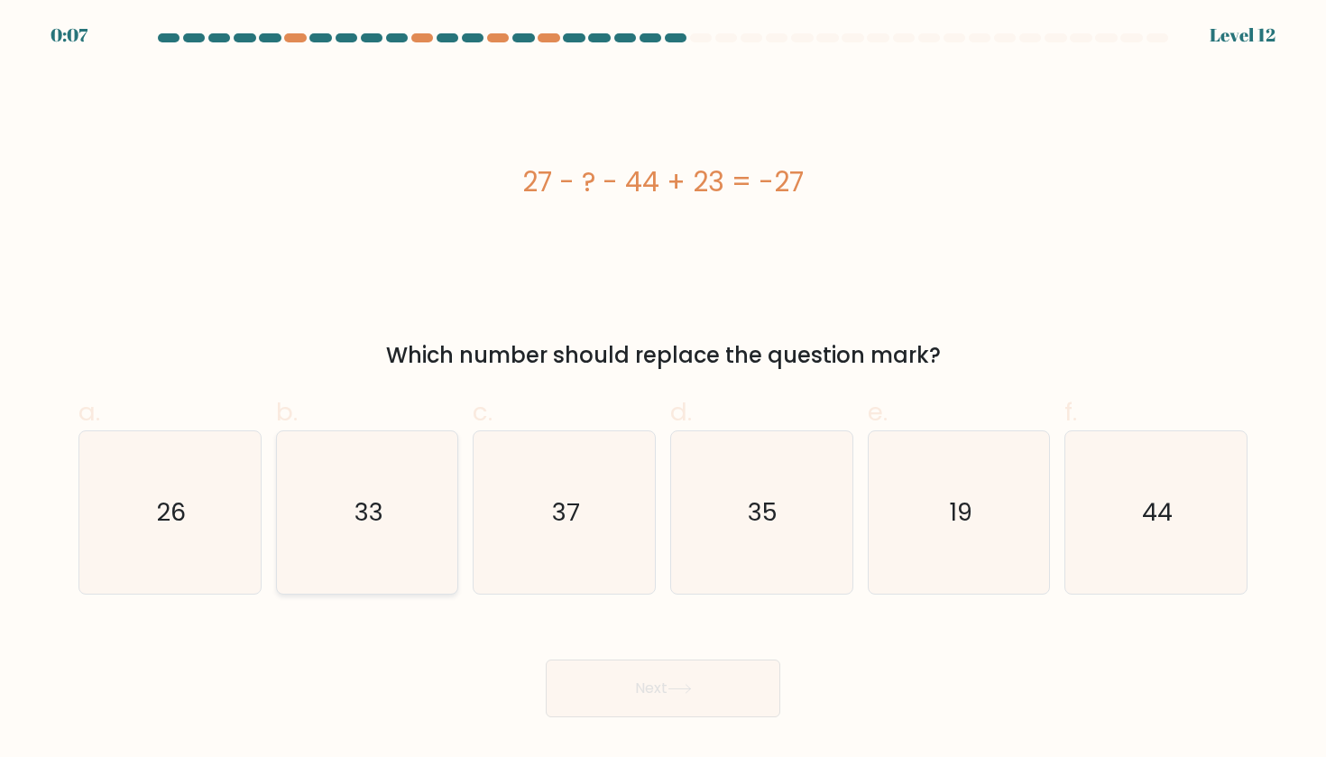
click at [391, 528] on icon "33" at bounding box center [367, 512] width 162 height 162
click at [663, 390] on input "b. 33" at bounding box center [663, 385] width 1 height 12
radio input "true"
click at [604, 673] on button "Next" at bounding box center [663, 688] width 234 height 58
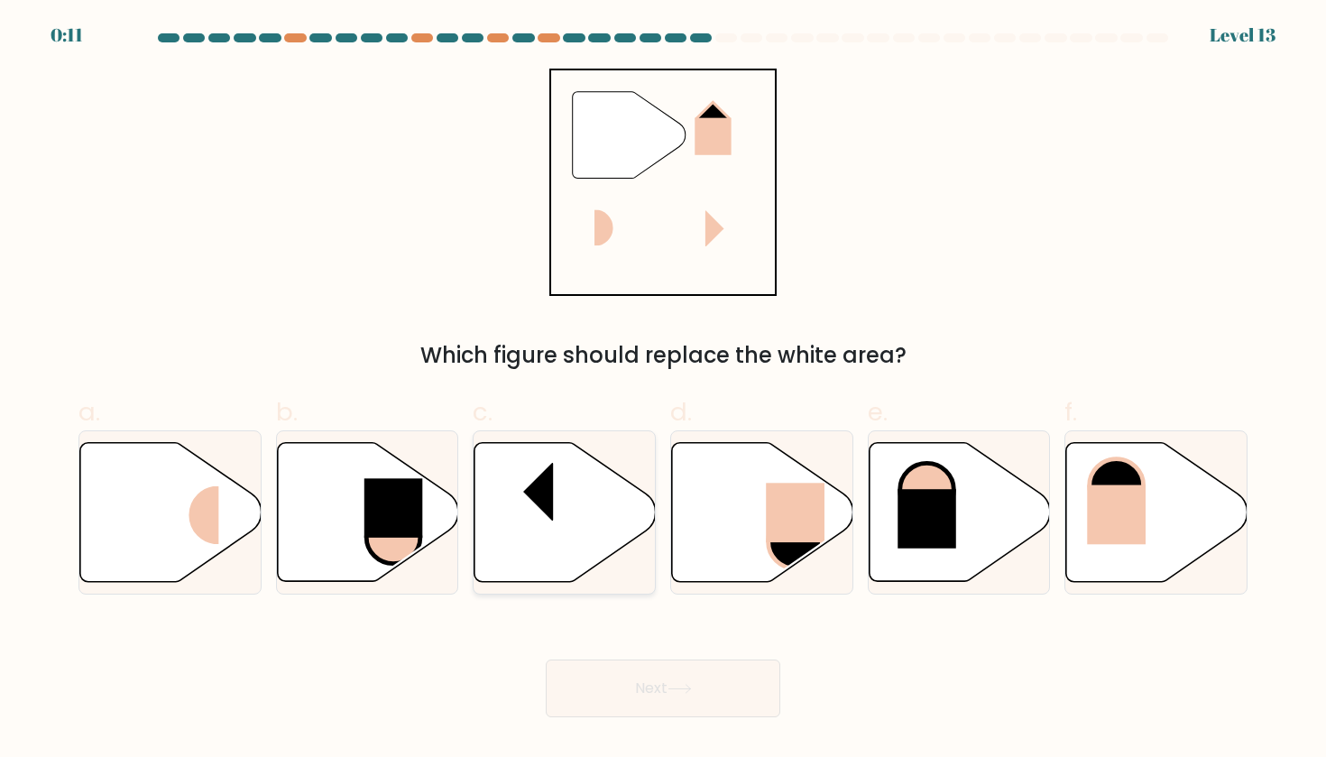
click at [591, 499] on icon at bounding box center [564, 511] width 181 height 139
click at [663, 390] on input "c." at bounding box center [663, 385] width 1 height 12
radio input "true"
